Goal: Task Accomplishment & Management: Complete application form

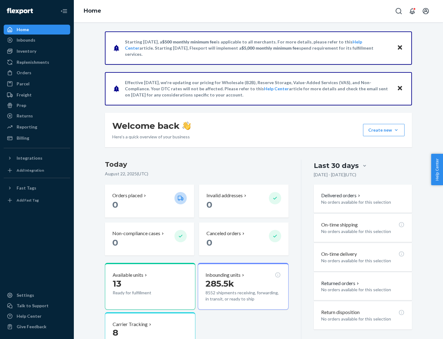
click at [396, 130] on button "Create new Create new inbound Create new order Create new product" at bounding box center [384, 130] width 42 height 12
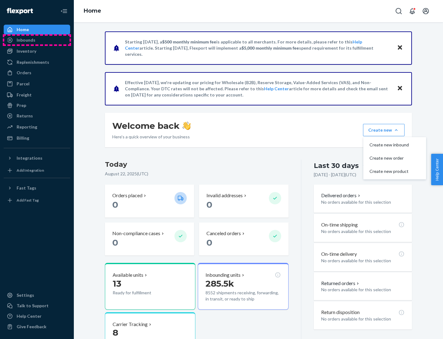
click at [37, 40] on div "Inbounds" at bounding box center [36, 40] width 65 height 9
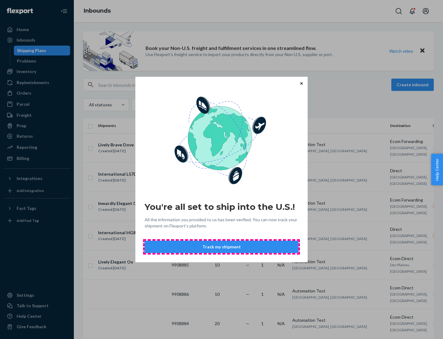
click at [222, 247] on button "Track my shipment" at bounding box center [222, 246] width 154 height 12
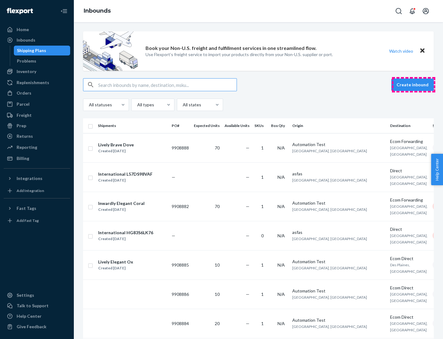
click at [414, 85] on button "Create inbound" at bounding box center [413, 84] width 42 height 12
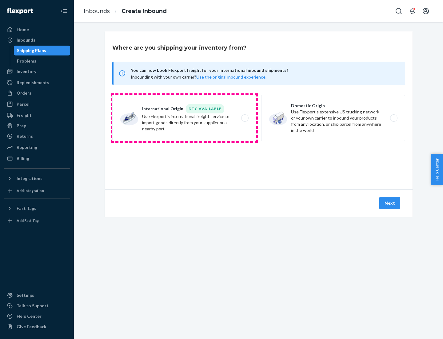
click at [184, 118] on label "International Origin DTC Available Use Flexport's international freight service…" at bounding box center [184, 118] width 144 height 46
click at [245, 118] on input "International Origin DTC Available Use Flexport's international freight service…" at bounding box center [247, 118] width 4 height 4
radio input "true"
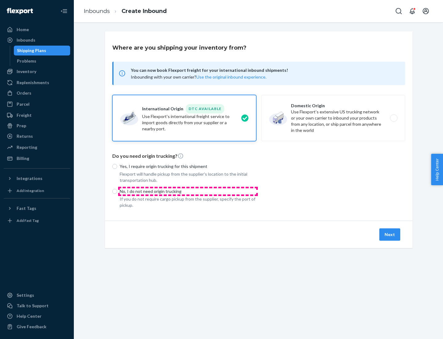
click at [188, 191] on p "No, I do not need origin trucking" at bounding box center [188, 191] width 137 height 6
click at [117, 191] on input "No, I do not need origin trucking" at bounding box center [114, 191] width 5 height 5
radio input "true"
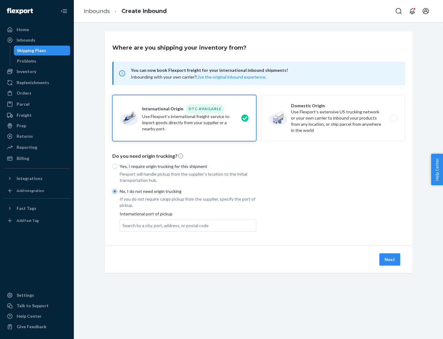
click at [164, 225] on div "Search by a city, port, address, or postal code" at bounding box center [166, 225] width 86 height 6
click at [123, 225] on input "Search by a city, port, address, or postal code" at bounding box center [123, 225] width 1 height 6
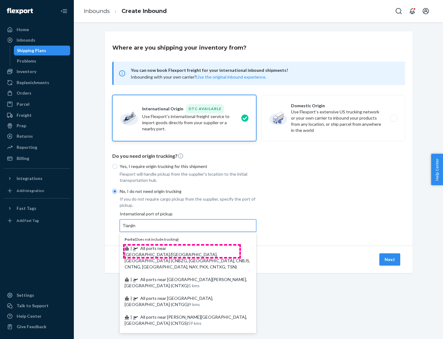
click at [182, 248] on span "| All ports near [GEOGRAPHIC_DATA]/[GEOGRAPHIC_DATA], [GEOGRAPHIC_DATA] (CNBZG,…" at bounding box center [188, 257] width 126 height 24
click at [136, 228] on input "Tianjin" at bounding box center [130, 225] width 14 height 6
type input "All ports near [GEOGRAPHIC_DATA]/[GEOGRAPHIC_DATA], [GEOGRAPHIC_DATA] (CNBZG, […"
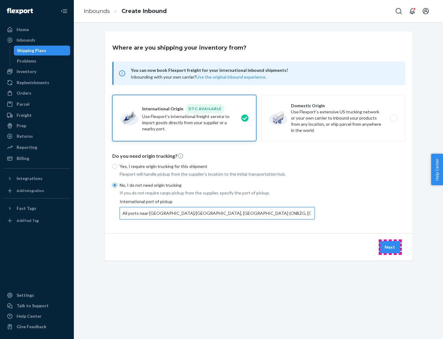
click at [390, 247] on button "Next" at bounding box center [390, 247] width 21 height 12
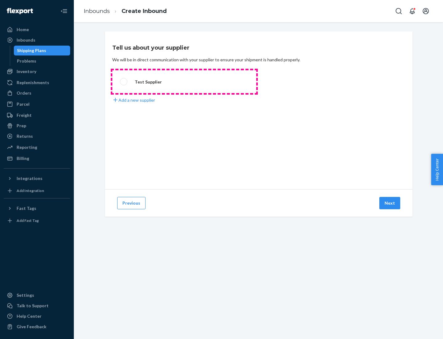
click at [184, 82] on label "Test Supplier" at bounding box center [184, 81] width 144 height 23
click at [124, 82] on input "Test Supplier" at bounding box center [122, 82] width 4 height 4
radio input "true"
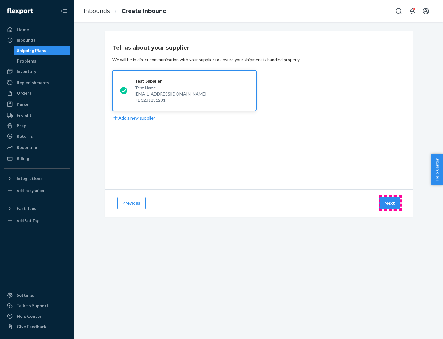
click at [390, 203] on button "Next" at bounding box center [390, 203] width 21 height 12
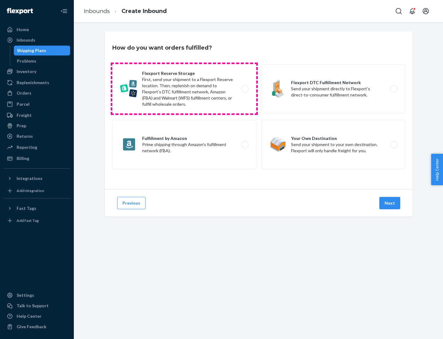
click at [184, 89] on label "Flexport Reserve Storage First, send your shipment to a Flexport Reserve locati…" at bounding box center [184, 88] width 144 height 49
click at [245, 89] on input "Flexport Reserve Storage First, send your shipment to a Flexport Reserve locati…" at bounding box center [247, 89] width 4 height 4
radio input "true"
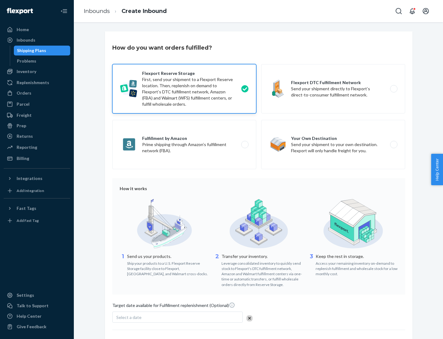
scroll to position [50, 0]
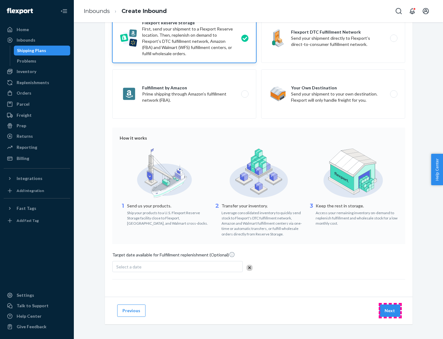
click at [390, 310] on button "Next" at bounding box center [390, 310] width 21 height 12
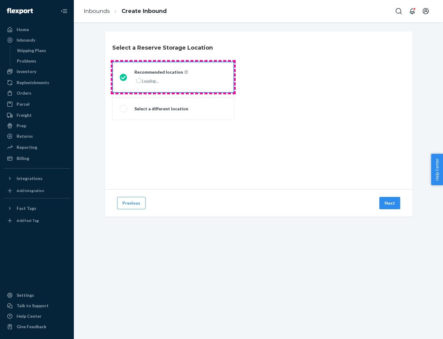
click at [173, 77] on div "Loading..." at bounding box center [161, 80] width 52 height 9
click at [124, 77] on input "Recommended location Loading..." at bounding box center [122, 77] width 4 height 4
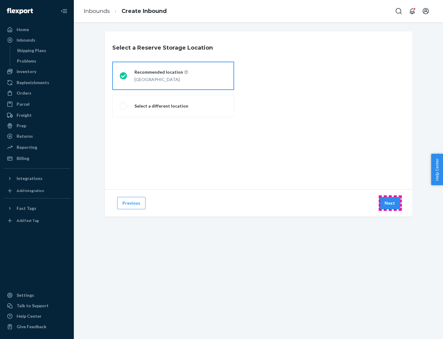
click at [390, 203] on button "Next" at bounding box center [390, 203] width 21 height 12
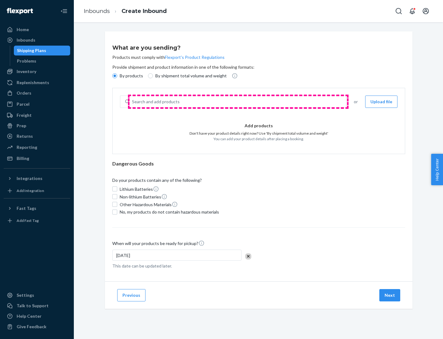
click at [238, 102] on div "Search and add products" at bounding box center [238, 101] width 217 height 11
click at [133, 102] on input "Search and add products" at bounding box center [132, 102] width 1 height 6
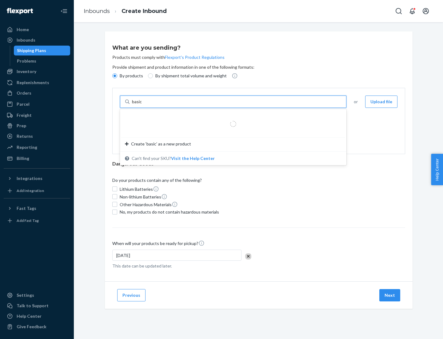
type input "basic"
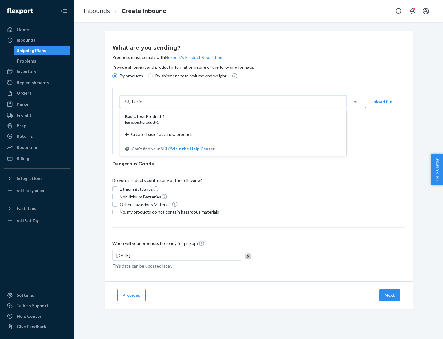
click at [231, 116] on div "Basic Test Product 1" at bounding box center [231, 116] width 212 height 6
click at [143, 105] on input "basic" at bounding box center [137, 102] width 11 height 6
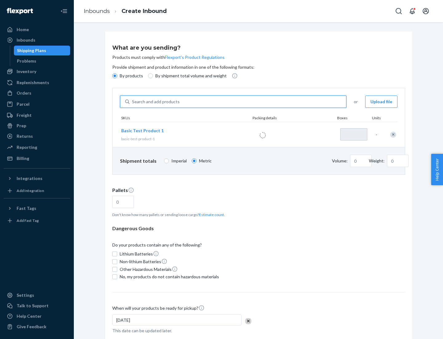
type input "1"
type input "1.09"
type input "3.27"
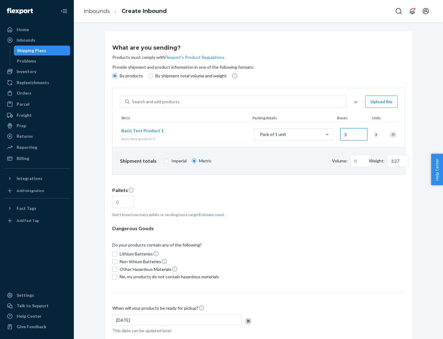
type input "30"
type input "0.01"
type input "32.66"
type input "300"
type input "0.07"
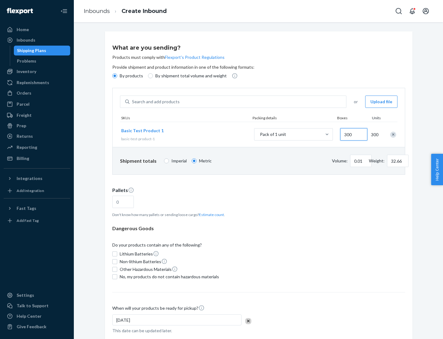
type input "326.59"
type input "3000"
type input "0.68"
type input "3265.86"
type input "1.09"
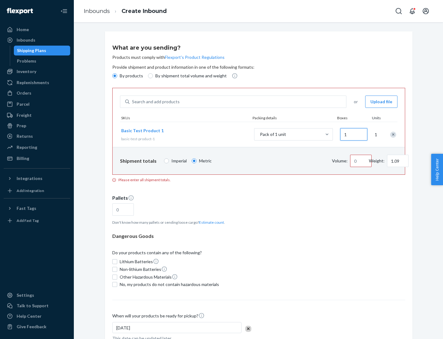
type input "10"
type input "10.89"
type input "100"
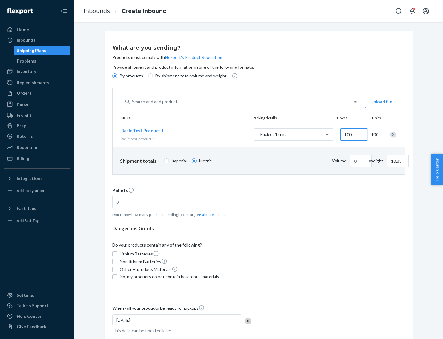
type input "0.02"
type input "108.86"
type input "1000"
type input "0.23"
type input "1088.62"
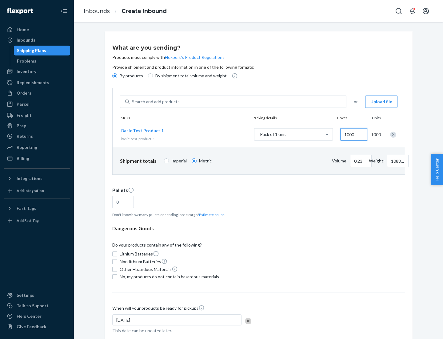
scroll to position [21, 0]
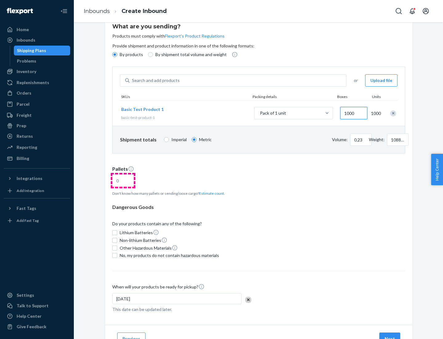
type input "1000"
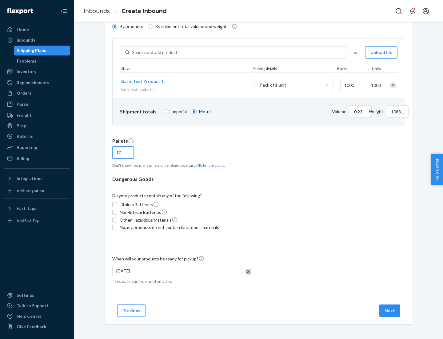
type input "10"
click at [168, 227] on span "No, my products do not contain hazardous materials" at bounding box center [169, 227] width 99 height 6
click at [117, 227] on input "No, my products do not contain hazardous materials" at bounding box center [114, 227] width 5 height 5
checkbox input "true"
click at [390, 310] on button "Next" at bounding box center [390, 310] width 21 height 12
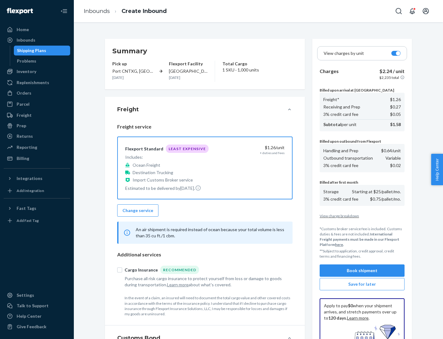
scroll to position [90, 0]
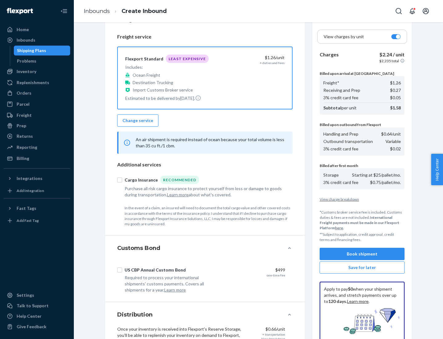
click at [362, 254] on button "Book shipment" at bounding box center [362, 253] width 85 height 12
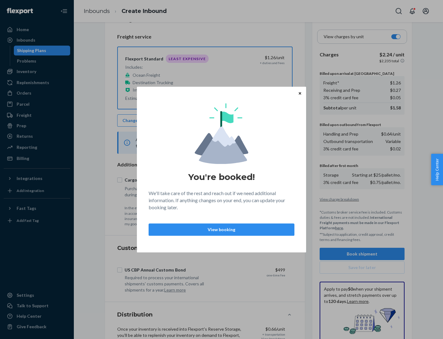
click at [222, 229] on p "View booking" at bounding box center [221, 229] width 135 height 6
